Goal: Information Seeking & Learning: Check status

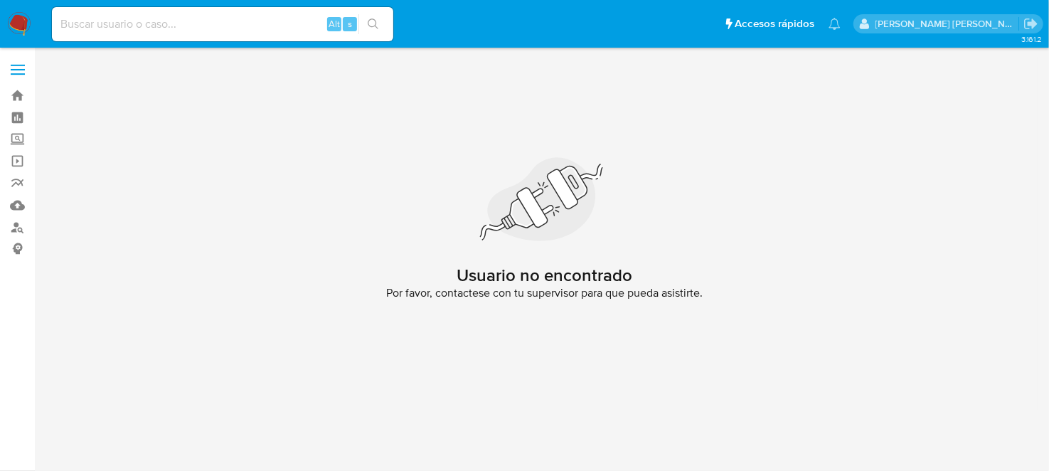
click at [18, 31] on img at bounding box center [19, 24] width 24 height 24
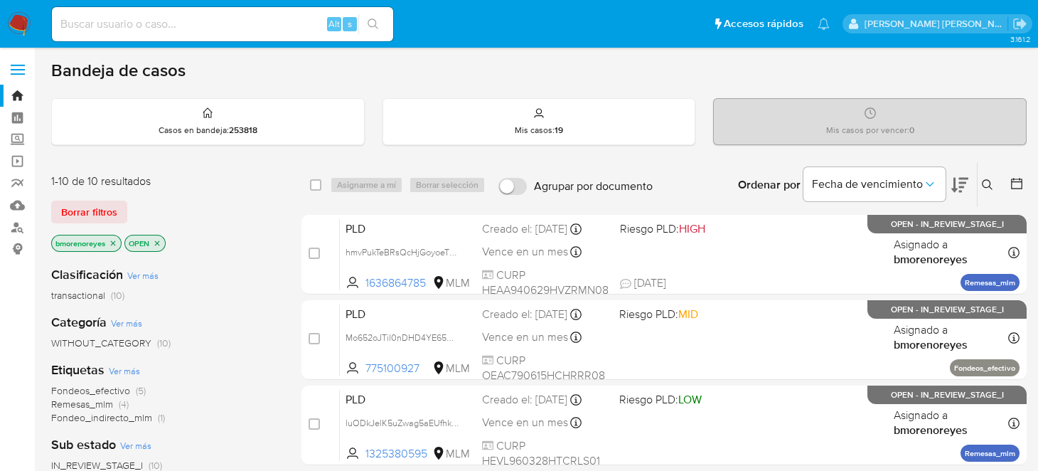
click at [198, 29] on input at bounding box center [222, 24] width 341 height 18
paste input "672077772"
type input "672077772"
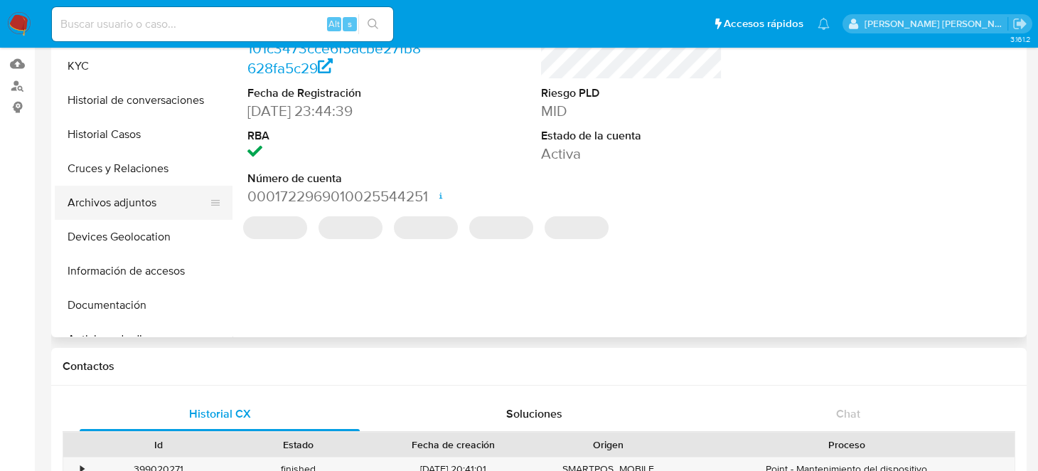
scroll to position [70, 0]
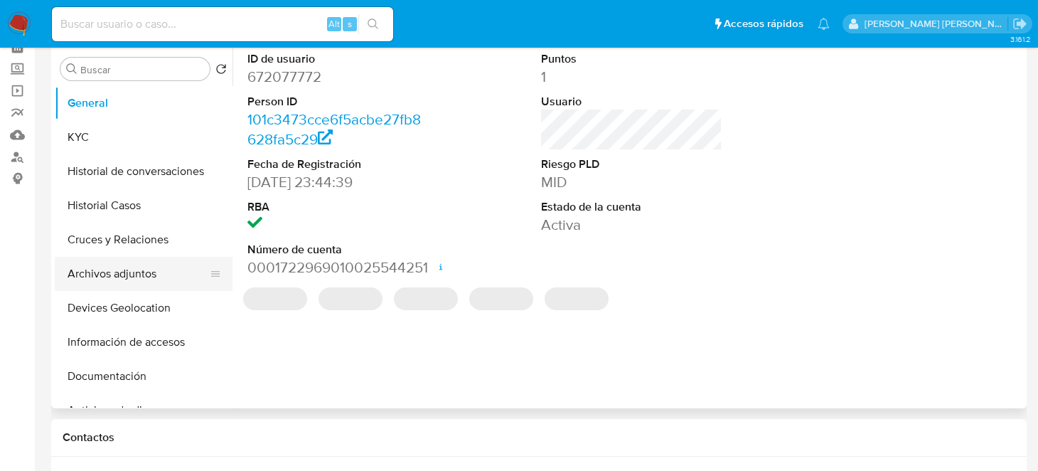
select select "10"
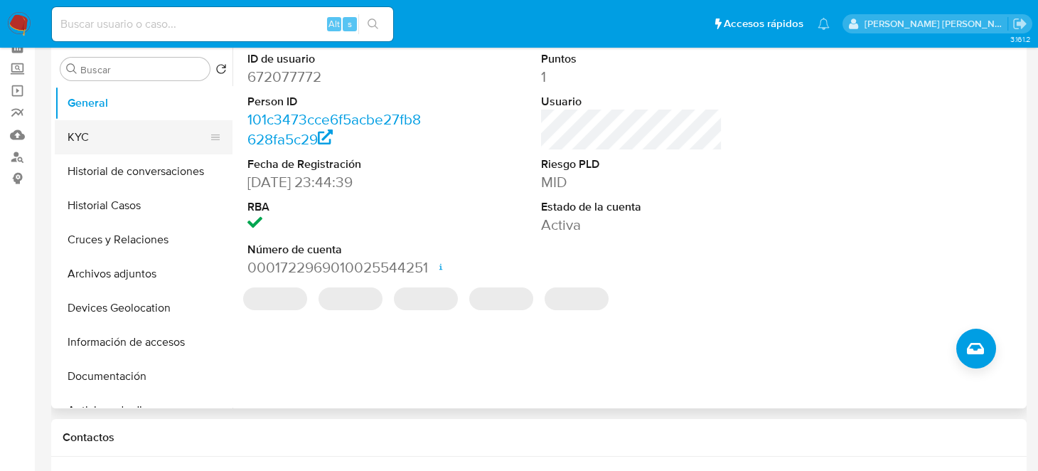
click at [92, 142] on button "KYC" at bounding box center [138, 137] width 166 height 34
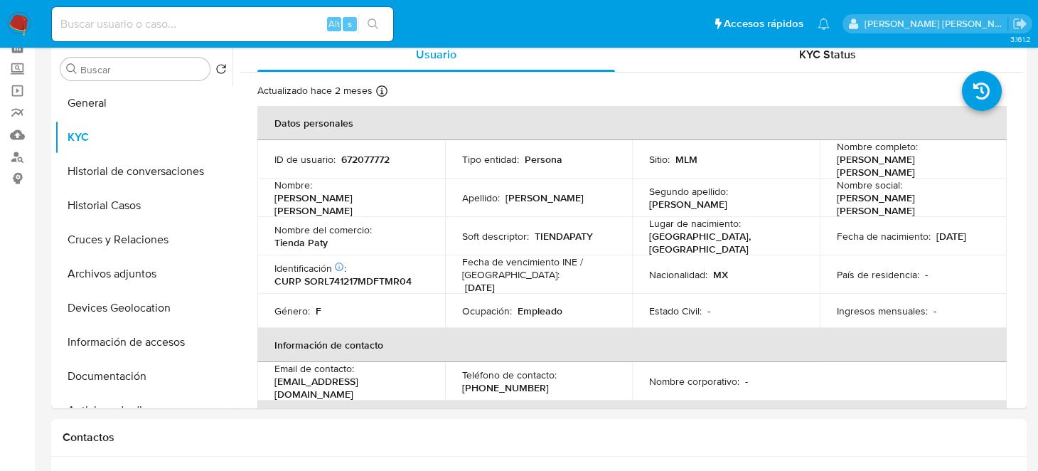
scroll to position [0, 0]
